Goal: Task Accomplishment & Management: Manage account settings

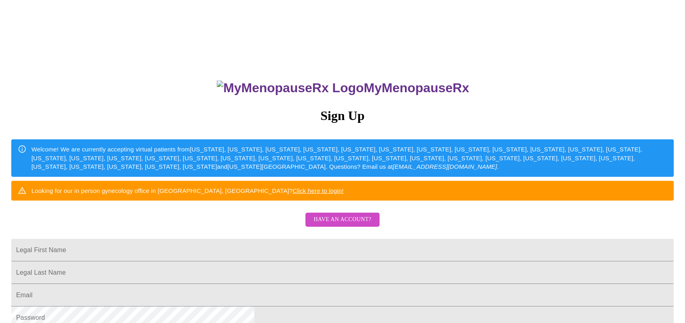
click at [351, 225] on span "Have an account?" at bounding box center [342, 220] width 58 height 10
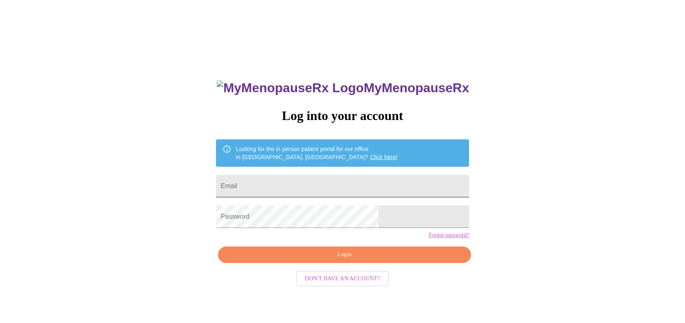
click at [292, 181] on input "Email" at bounding box center [342, 186] width 253 height 23
type input "[EMAIL_ADDRESS][DOMAIN_NAME]"
click at [350, 260] on span "Login" at bounding box center [344, 255] width 234 height 10
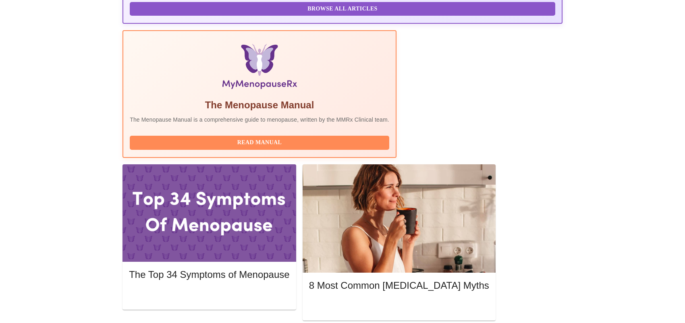
scroll to position [242, 0]
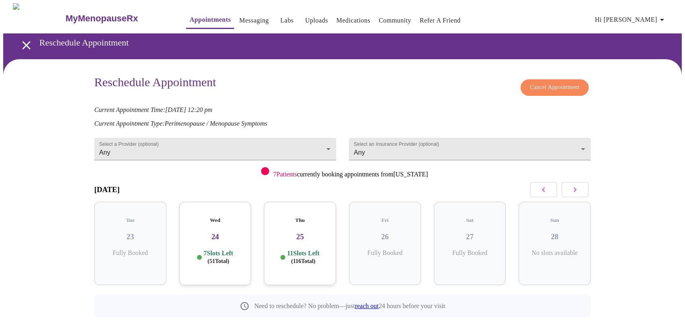
click at [566, 85] on span "Cancel Appointment" at bounding box center [555, 88] width 50 height 10
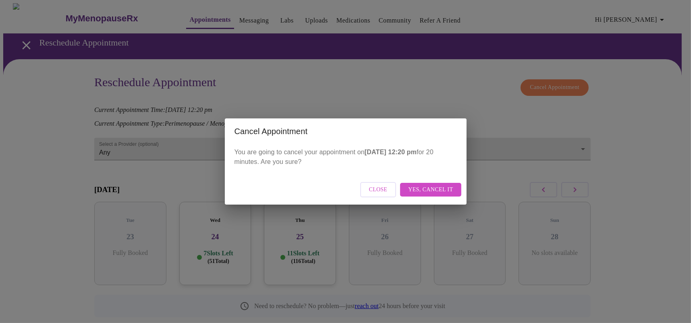
click at [447, 189] on span "Yes, cancel it" at bounding box center [430, 190] width 45 height 10
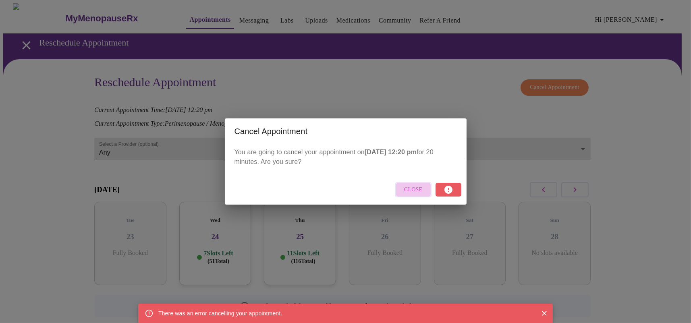
click at [422, 191] on span "Close" at bounding box center [413, 190] width 19 height 10
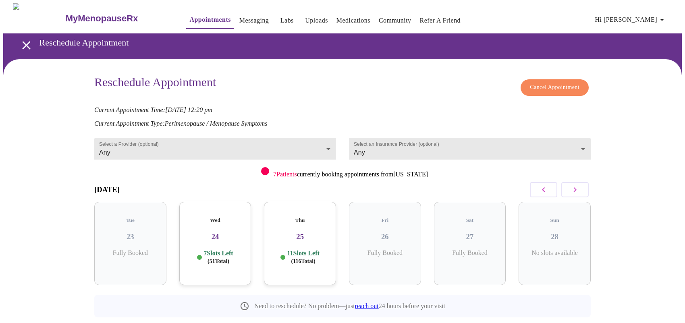
click at [376, 303] on link "reach out" at bounding box center [367, 306] width 24 height 7
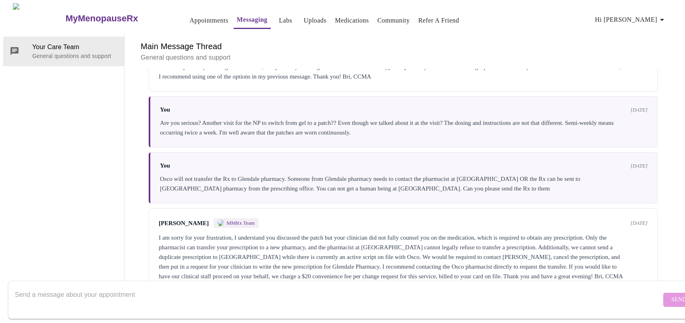
scroll to position [673, 0]
click at [222, 287] on textarea "Send a message about your appointment" at bounding box center [338, 300] width 646 height 26
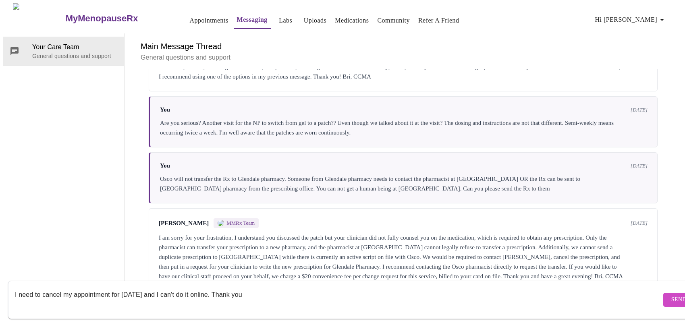
type textarea "I need to cancel my appointment for Friday and I can't do it online. Thank you"
click at [663, 297] on button "Send" at bounding box center [678, 300] width 31 height 14
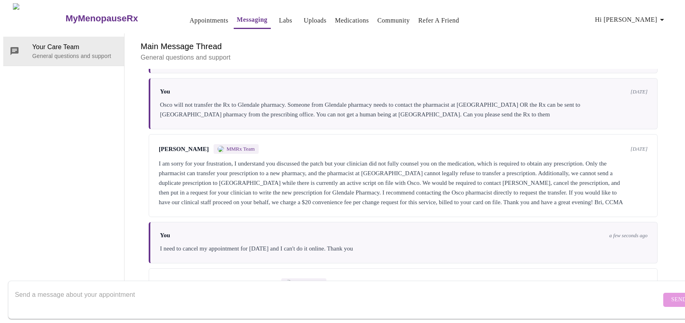
scroll to position [772, 0]
